Goal: Transaction & Acquisition: Subscribe to service/newsletter

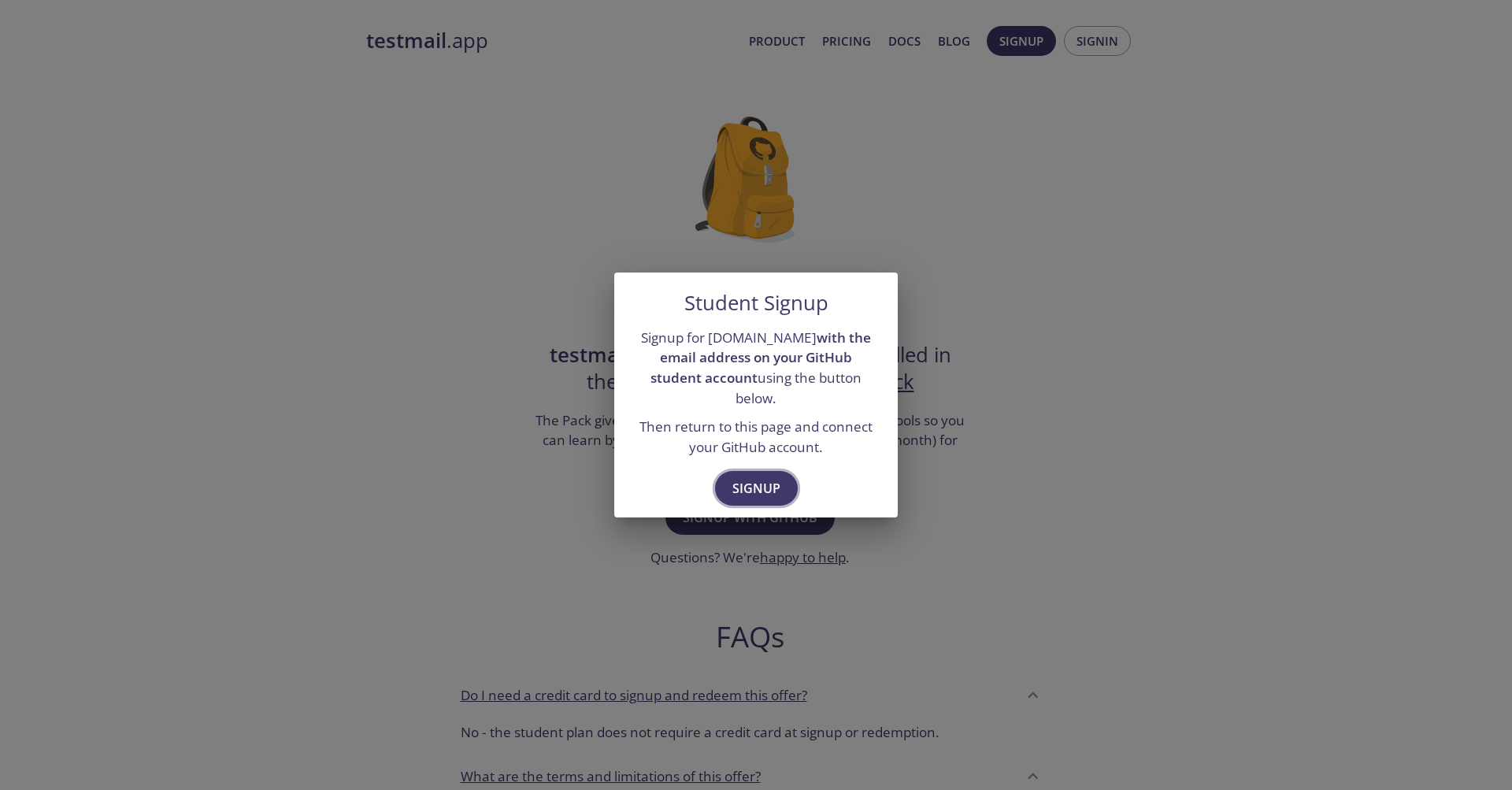
click at [760, 477] on span "Signup" at bounding box center [756, 488] width 48 height 22
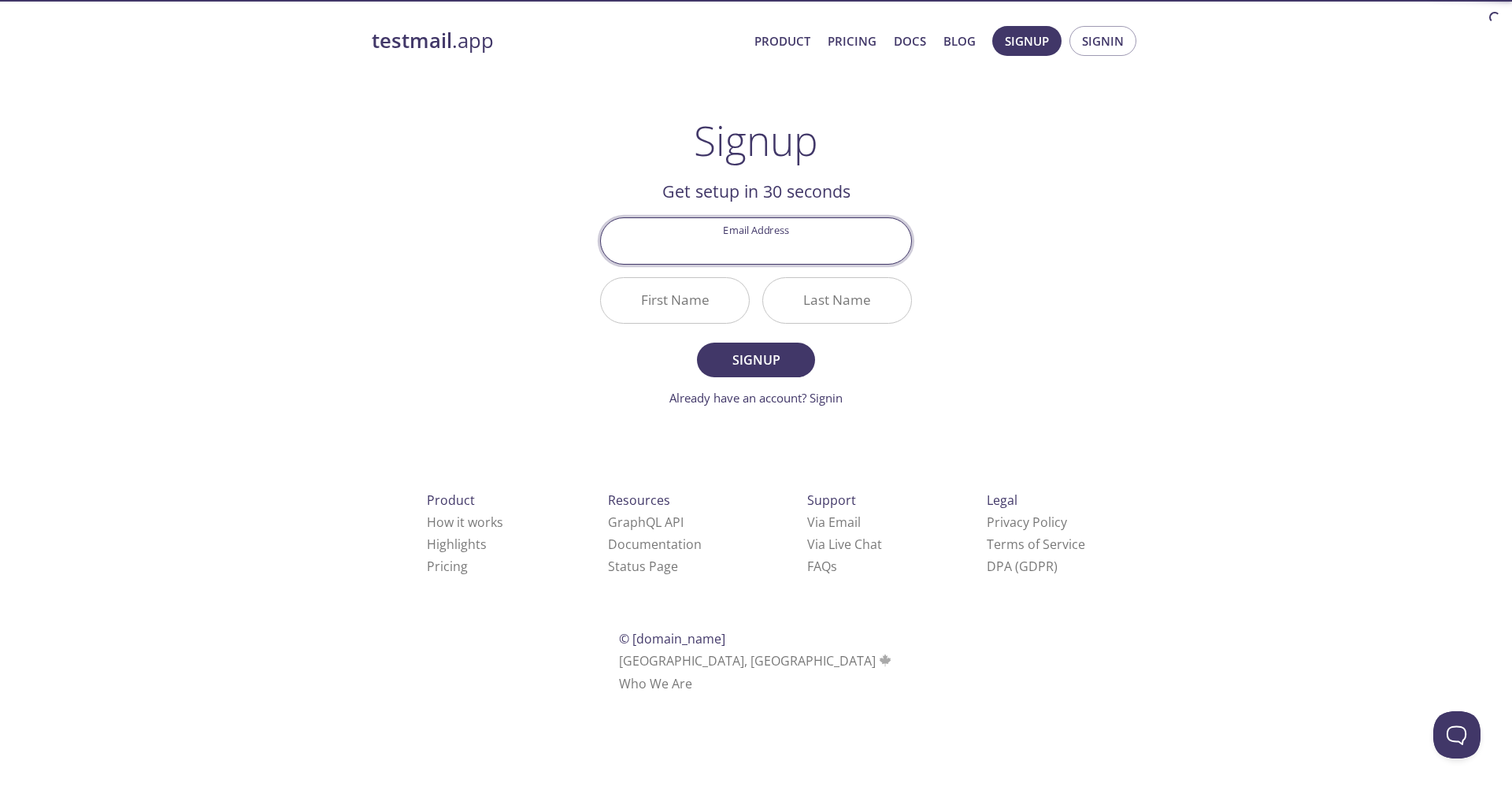
click at [778, 241] on input "Email Address" at bounding box center [756, 240] width 310 height 44
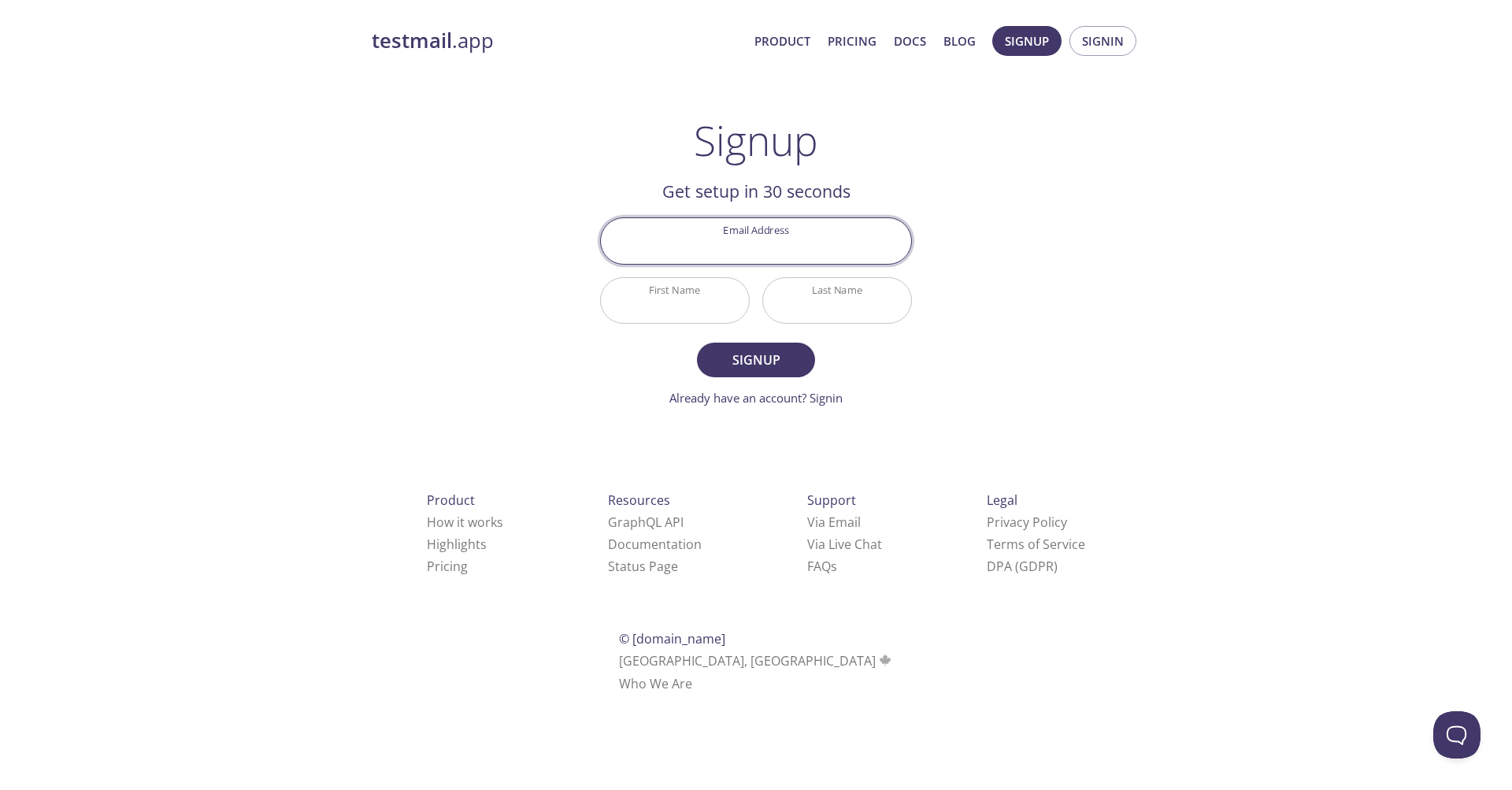
type input "[DOMAIN_NAME][EMAIL_ADDRESS][DOMAIN_NAME]"
type input "Erdinç"
click at [784, 363] on span "Signup" at bounding box center [756, 359] width 83 height 22
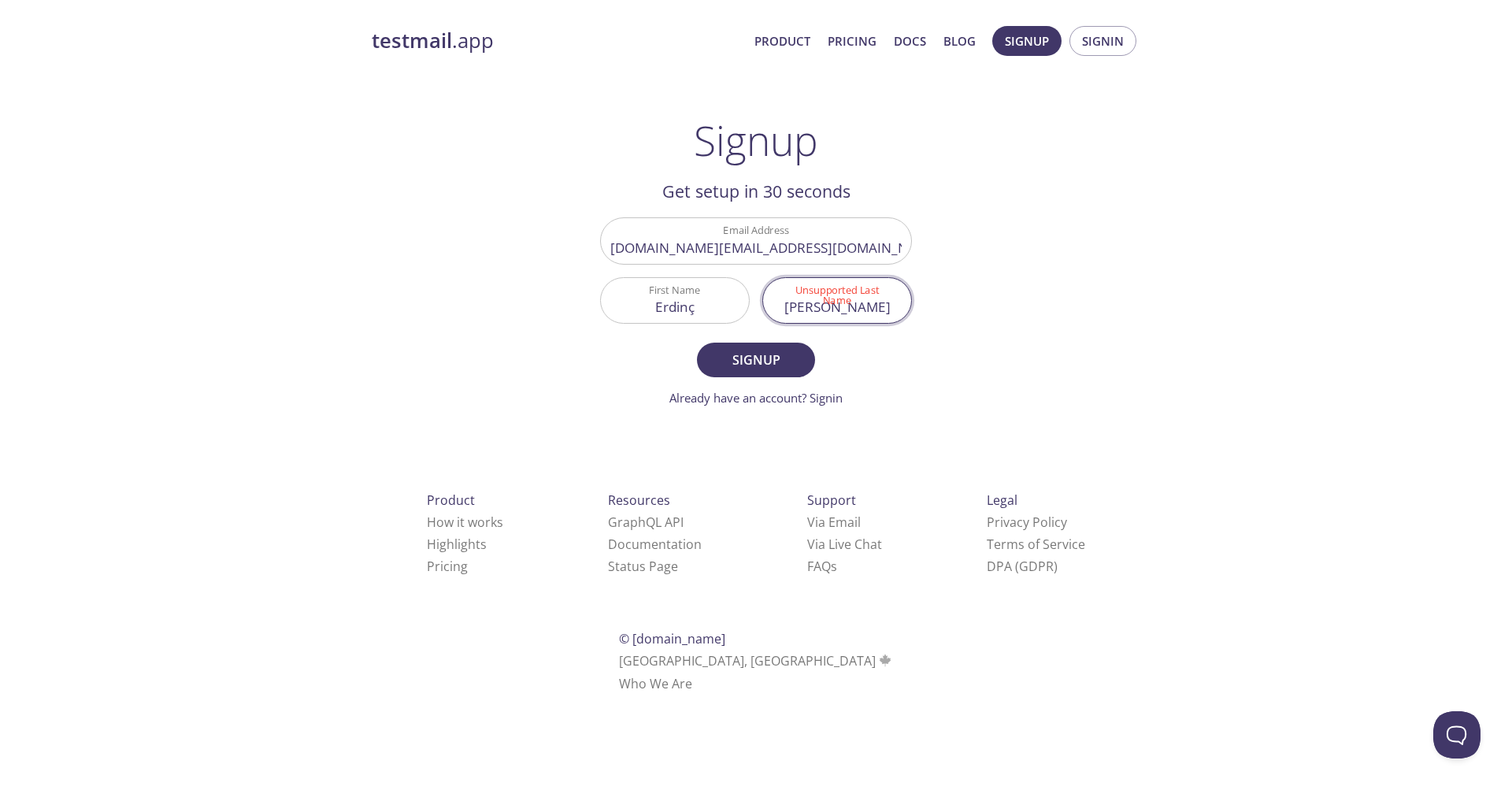
drag, startPoint x: 880, startPoint y: 315, endPoint x: 843, endPoint y: 309, distance: 37.5
click at [843, 309] on input "[PERSON_NAME]" at bounding box center [836, 300] width 148 height 44
type input "Erdogan"
click at [754, 363] on span "Signup" at bounding box center [756, 359] width 83 height 22
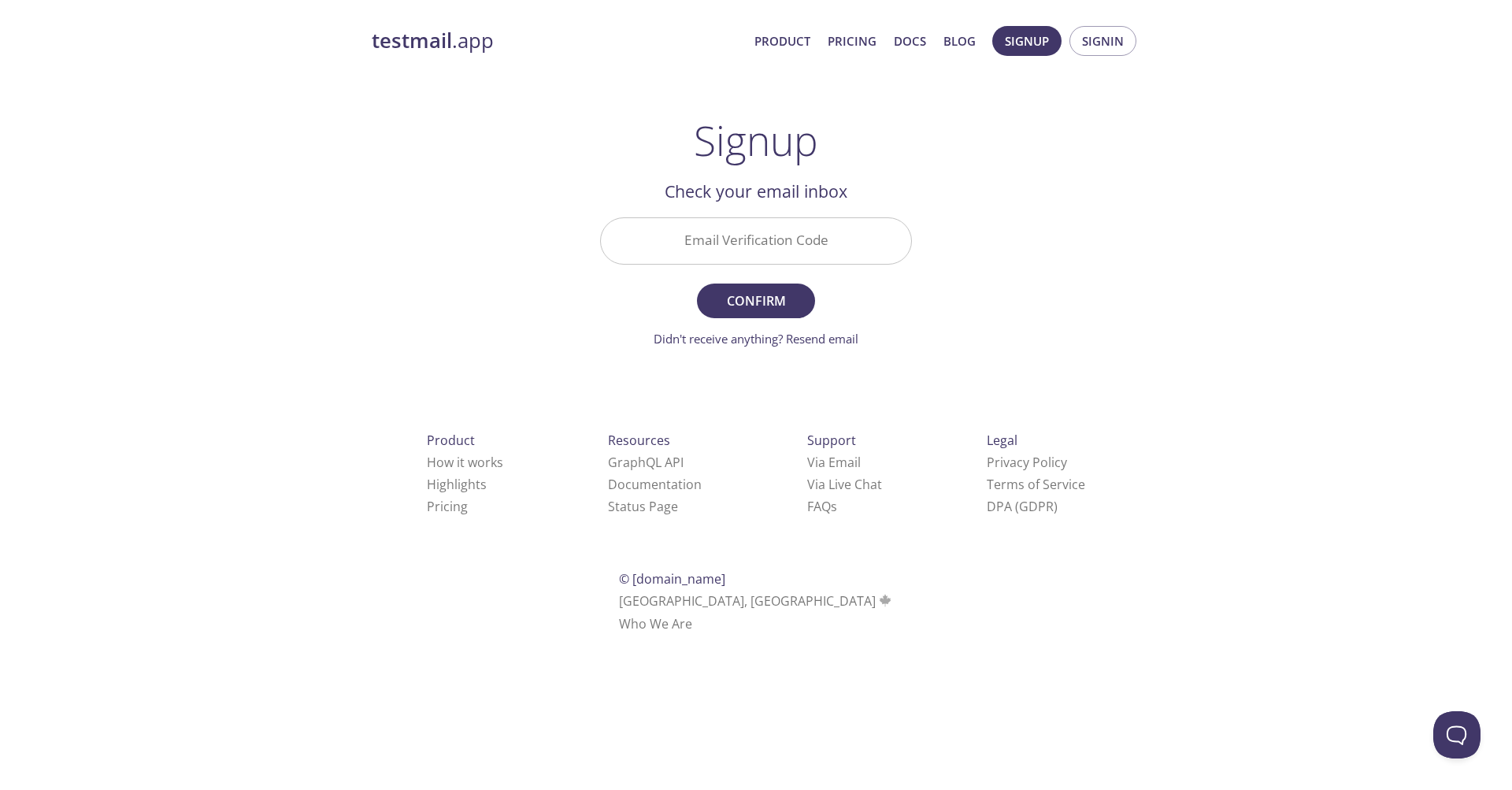
click at [770, 254] on input "Email Verification Code" at bounding box center [756, 240] width 310 height 44
paste input "HLYFK3P"
type input "HLYFK3P"
click at [772, 298] on span "Confirm" at bounding box center [756, 301] width 83 height 22
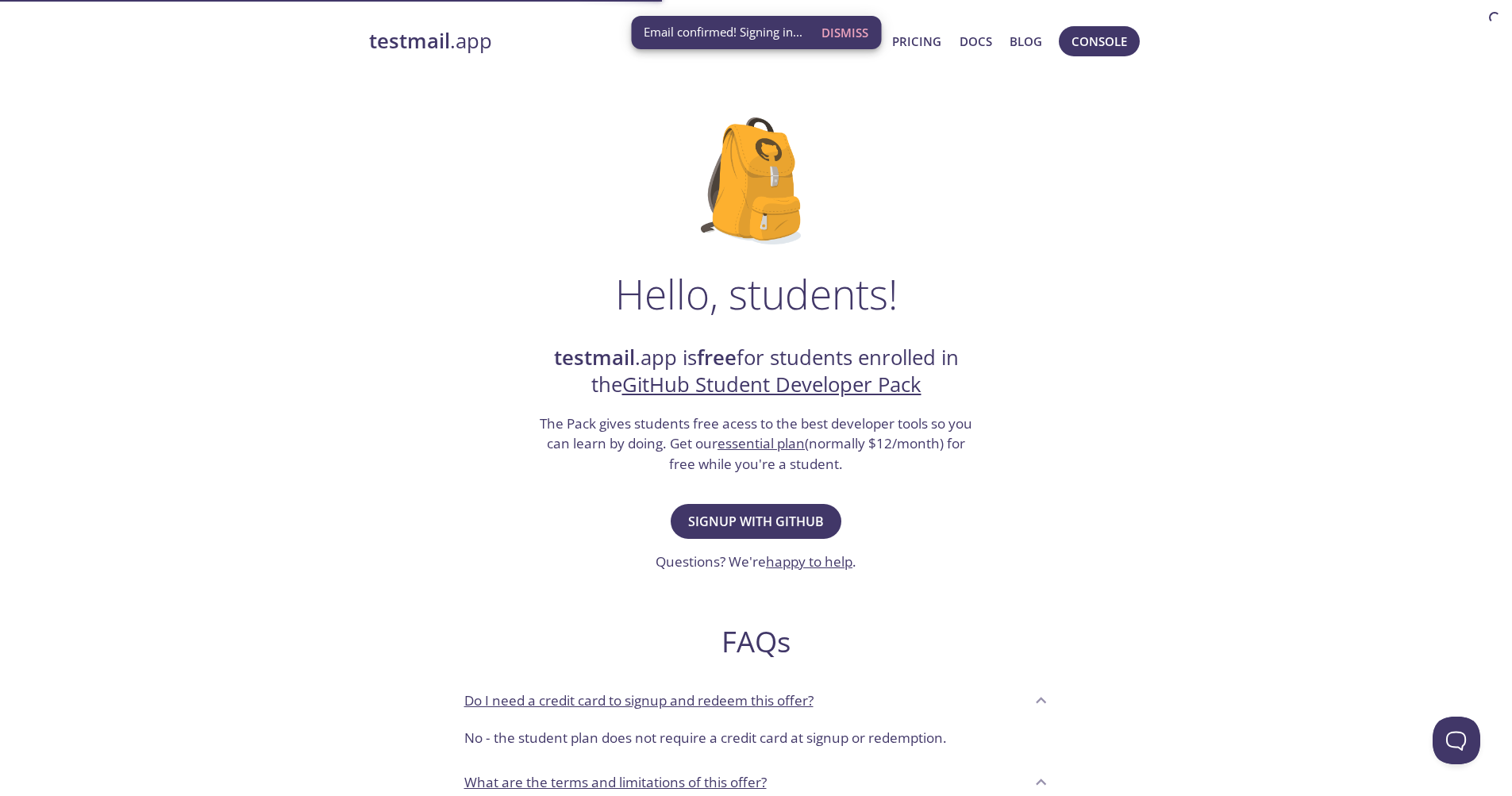
scroll to position [79, 0]
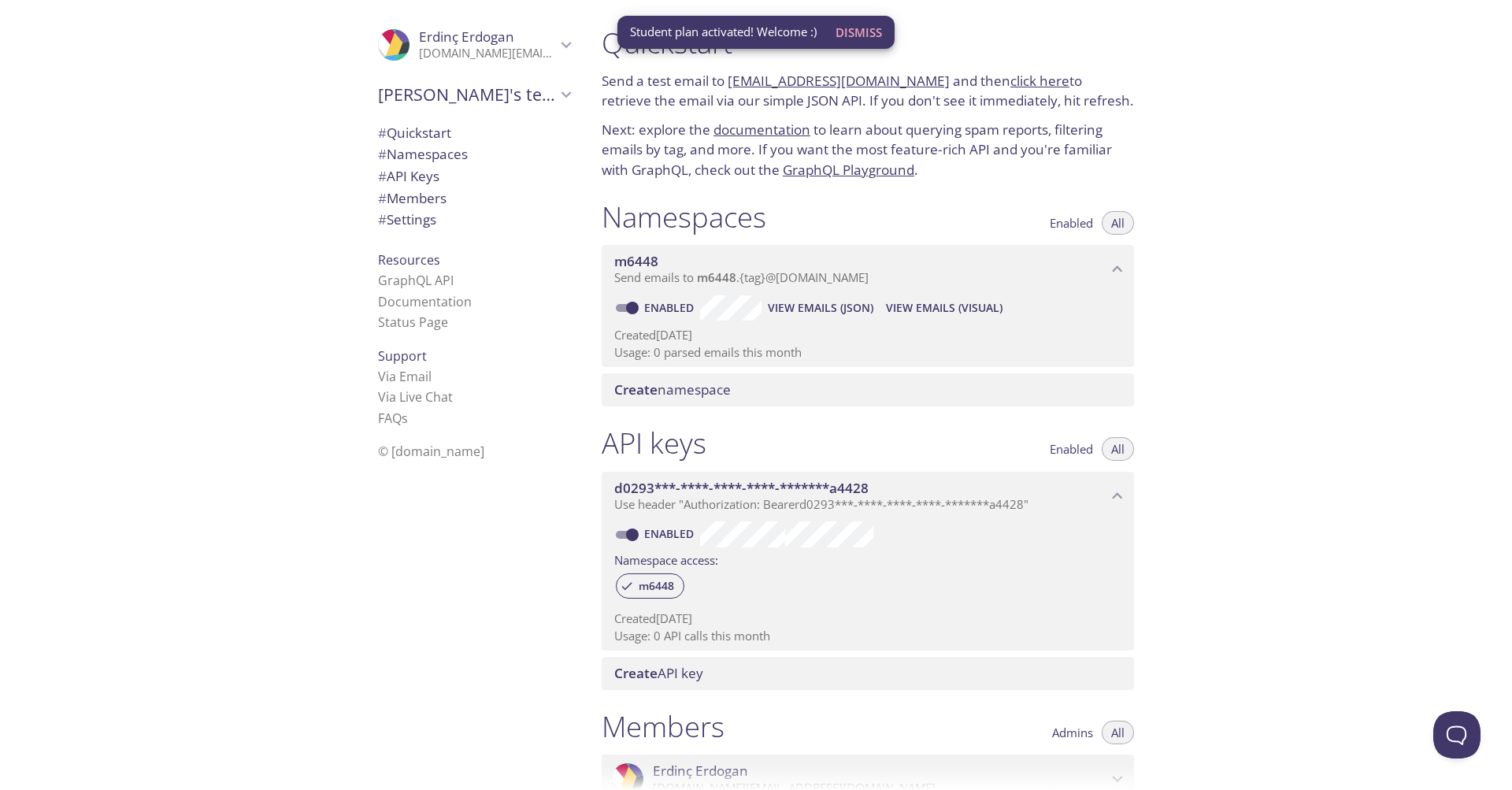
click at [441, 128] on span "# Quickstart" at bounding box center [473, 133] width 192 height 21
